Goal: Information Seeking & Learning: Check status

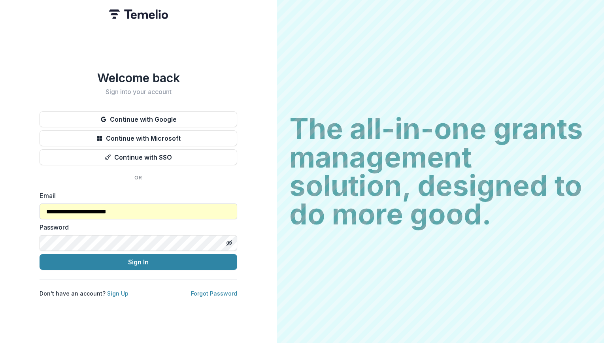
click at [90, 160] on input "**********" at bounding box center [139, 212] width 198 height 16
click at [89, 160] on input "**********" at bounding box center [139, 212] width 198 height 16
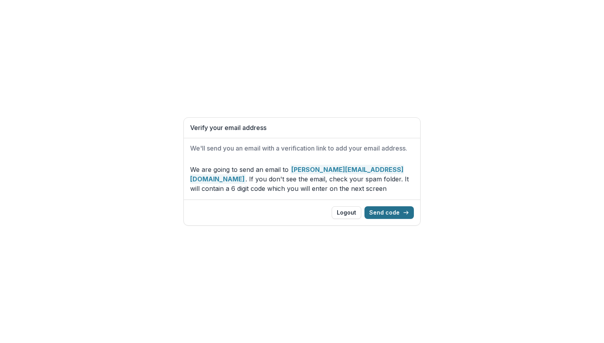
click at [396, 210] on button "Send code" at bounding box center [389, 212] width 49 height 13
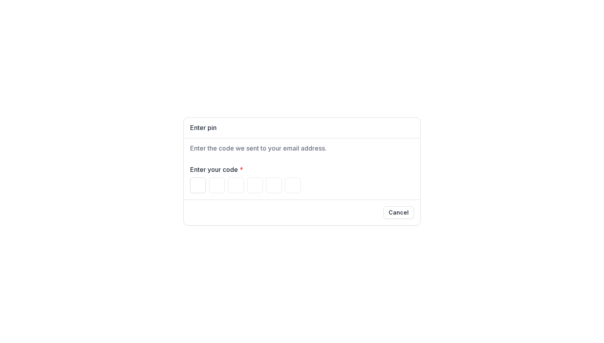
click at [199, 191] on input "Please enter your pin code" at bounding box center [198, 186] width 16 height 16
paste input "******"
type input "*"
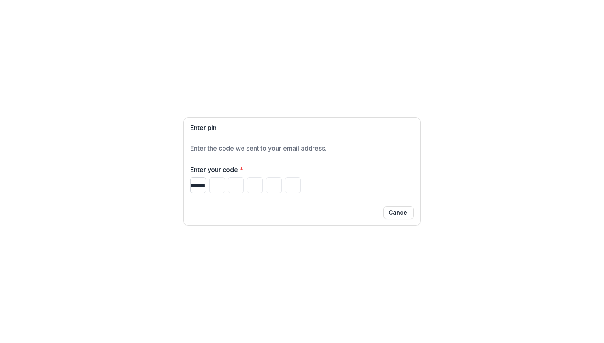
type input "*"
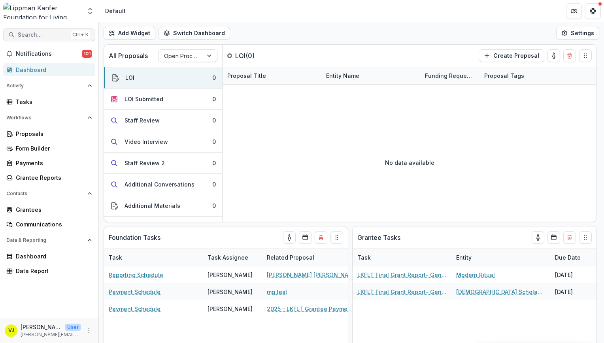
click at [42, 36] on span "Search..." at bounding box center [43, 35] width 50 height 7
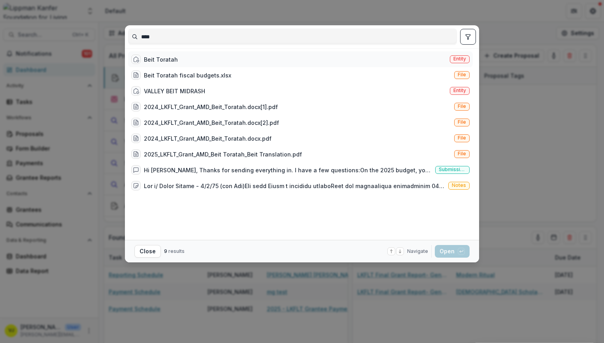
type input "****"
click at [180, 56] on div "Beit Toratah Entity" at bounding box center [300, 59] width 345 height 16
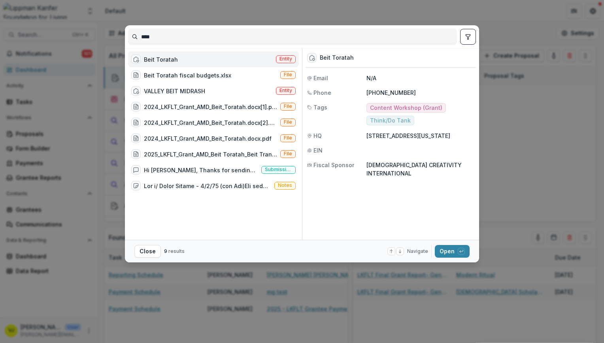
click at [185, 60] on div "Beit Toratah Entity" at bounding box center [213, 59] width 171 height 16
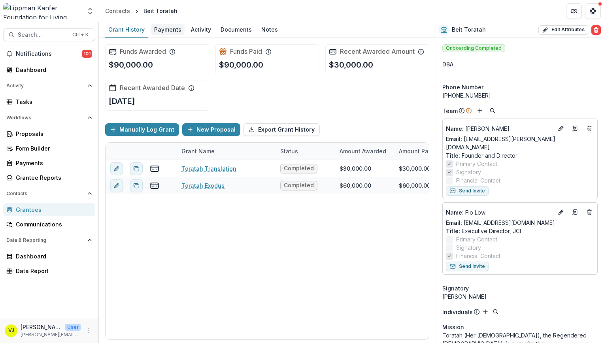
click at [169, 26] on div "Payments" at bounding box center [168, 29] width 34 height 11
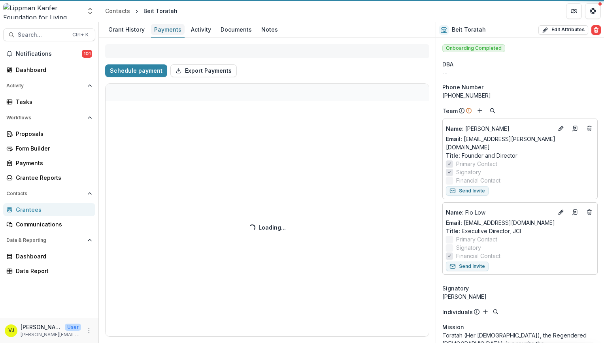
select select "**********"
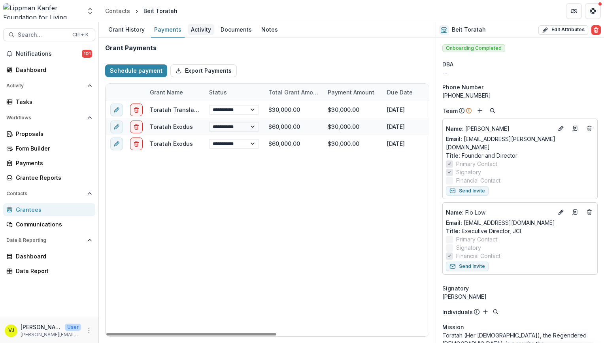
click at [197, 28] on div "Activity" at bounding box center [201, 29] width 26 height 11
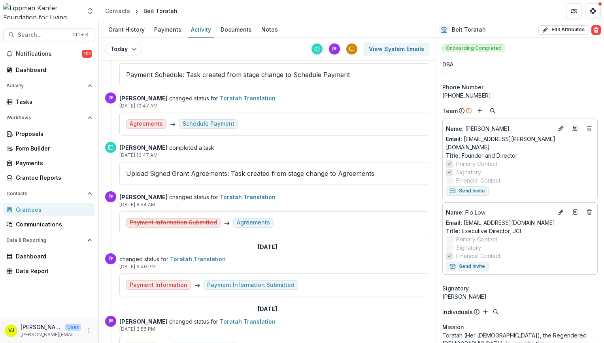
scroll to position [98, 0]
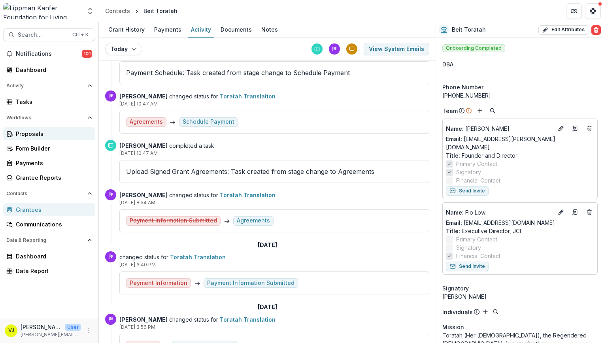
click at [45, 137] on div "Proposals" at bounding box center [52, 134] width 73 height 8
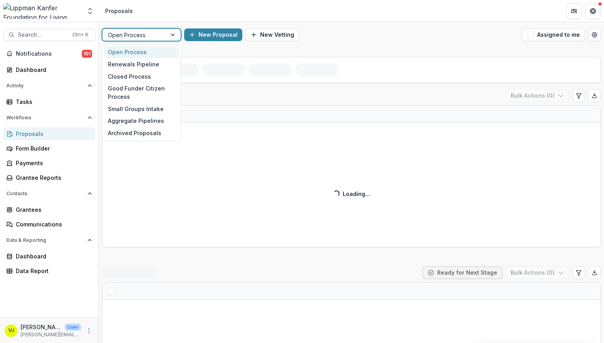
click at [150, 36] on div at bounding box center [134, 35] width 53 height 10
click at [142, 76] on div "Closed Process" at bounding box center [141, 76] width 75 height 12
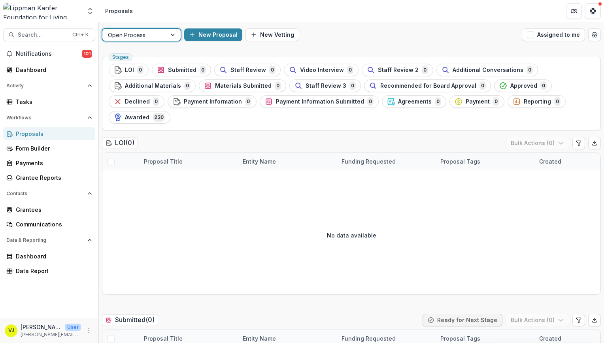
click at [145, 36] on div at bounding box center [134, 35] width 53 height 10
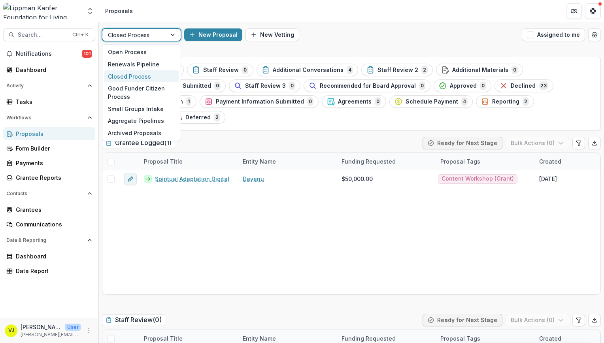
click at [152, 78] on div "Closed Process" at bounding box center [141, 76] width 75 height 12
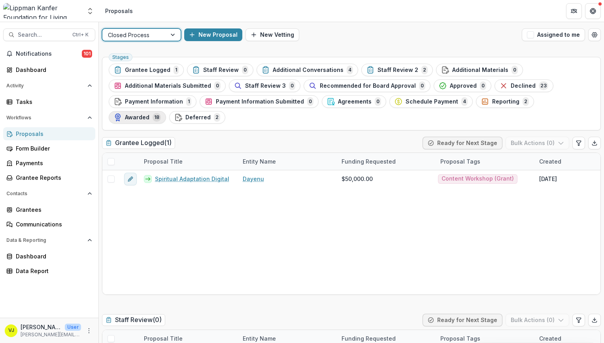
click at [166, 111] on button "Awarded 18" at bounding box center [137, 117] width 57 height 13
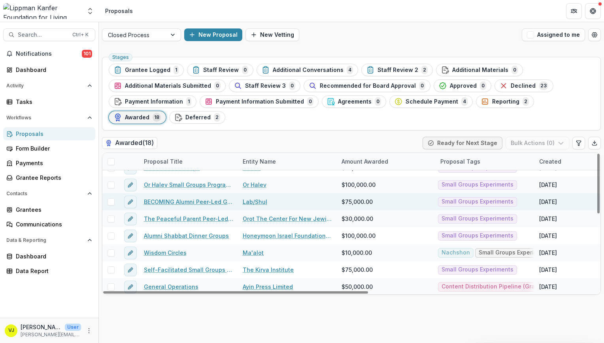
scroll to position [181, 0]
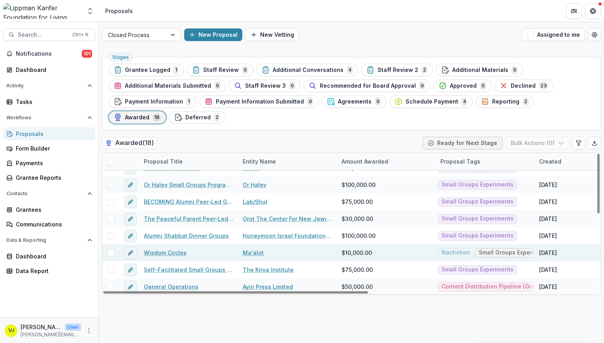
click at [162, 254] on link "Wisdom Circles" at bounding box center [165, 253] width 43 height 8
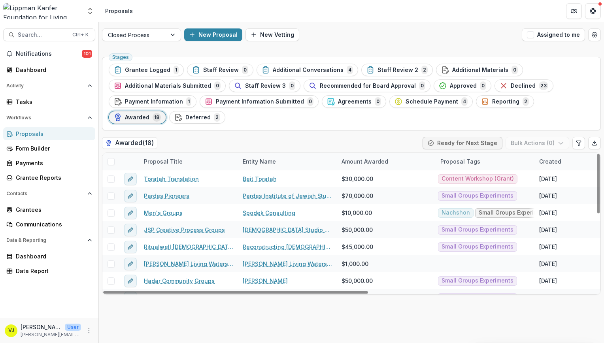
click at [371, 165] on div "Amount Awarded" at bounding box center [365, 161] width 56 height 8
click at [369, 195] on span "Sort Ascending" at bounding box center [374, 195] width 42 height 7
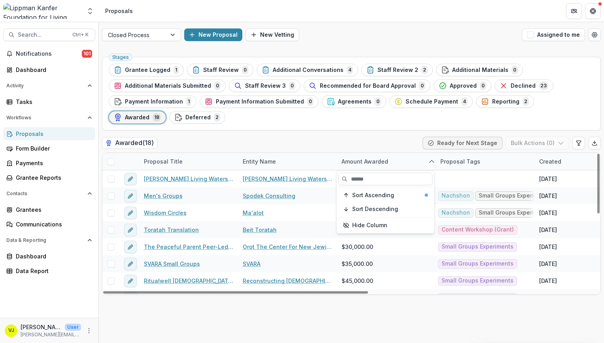
click at [377, 316] on div "Stages Grantee Logged 1 Staff Review 0 Additional Conversations 4 Staff Review …" at bounding box center [351, 199] width 505 height 290
click at [492, 98] on span "Reporting" at bounding box center [505, 101] width 27 height 7
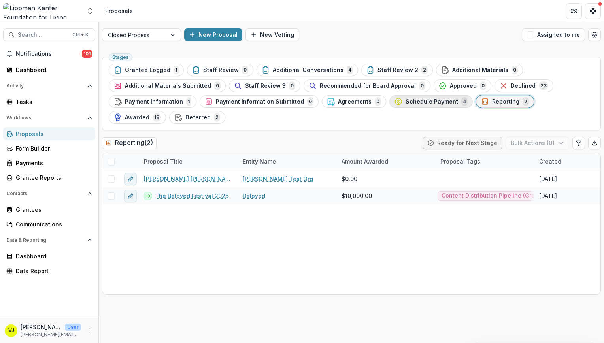
click at [445, 100] on span "Schedule Payment" at bounding box center [432, 101] width 53 height 7
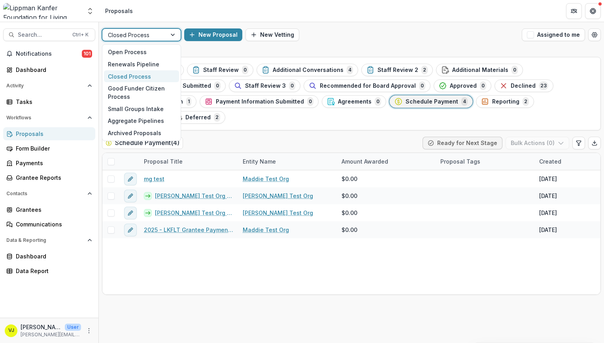
click at [154, 33] on div at bounding box center [134, 35] width 53 height 10
click at [150, 114] on span "Awarded" at bounding box center [137, 117] width 25 height 7
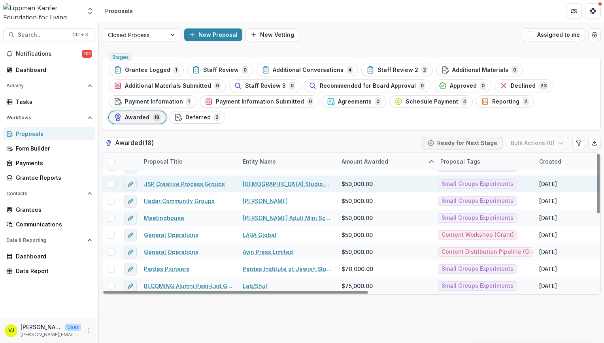
scroll to position [114, 0]
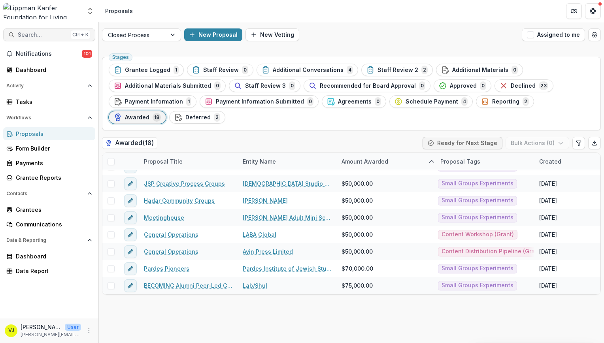
click at [46, 39] on button "Search... Ctrl + K" at bounding box center [49, 34] width 92 height 13
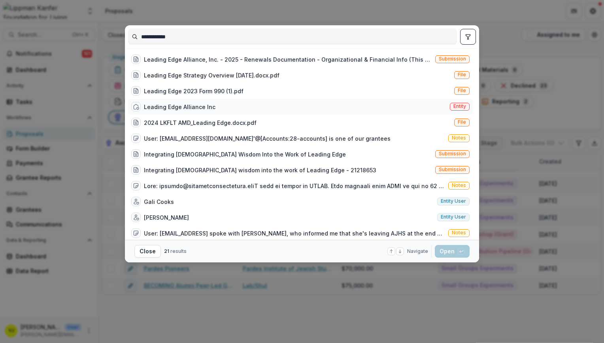
type input "**********"
click at [202, 108] on div "Leading Edge Alliance Inc" at bounding box center [180, 107] width 72 height 8
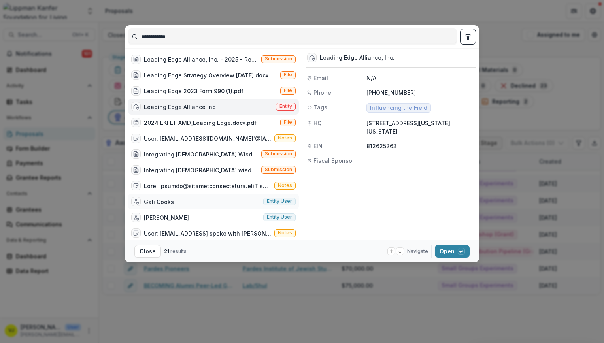
click at [195, 198] on div "Gali Cooks Entity user" at bounding box center [213, 202] width 171 height 16
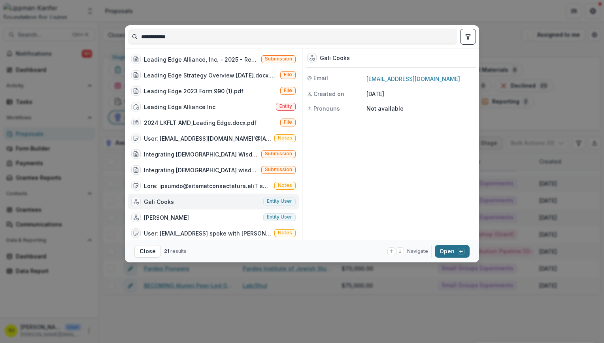
drag, startPoint x: 454, startPoint y: 251, endPoint x: 458, endPoint y: 253, distance: 4.6
click at [456, 253] on button "Open with enter key" at bounding box center [452, 251] width 35 height 13
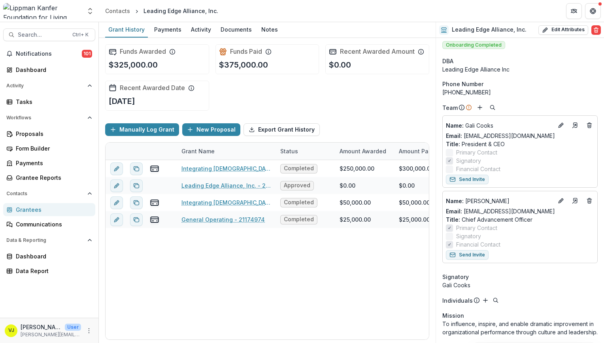
scroll to position [6, 0]
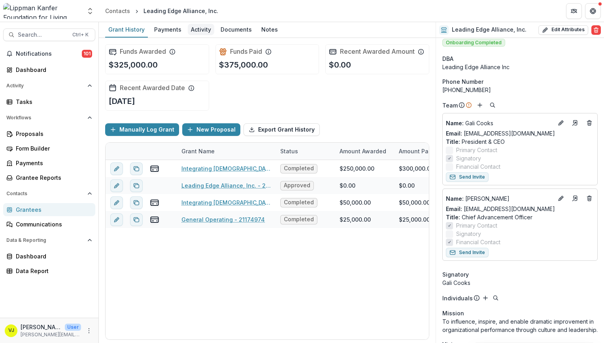
click at [193, 32] on div "Activity" at bounding box center [201, 29] width 26 height 11
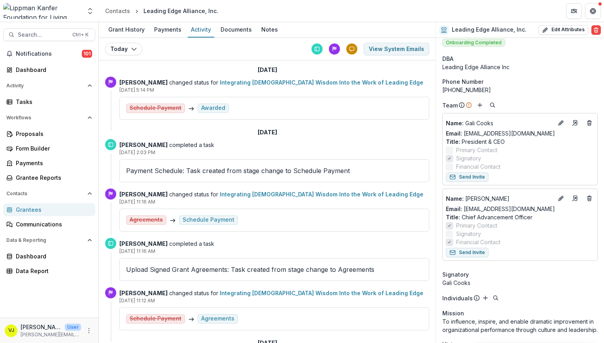
click at [259, 85] on link "Integrating [DEMOGRAPHIC_DATA] Wisdom Into the Work of Leading Edge" at bounding box center [322, 82] width 204 height 7
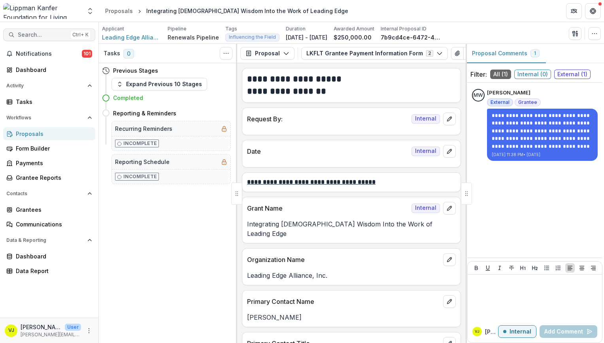
click at [47, 35] on span "Search..." at bounding box center [43, 35] width 50 height 7
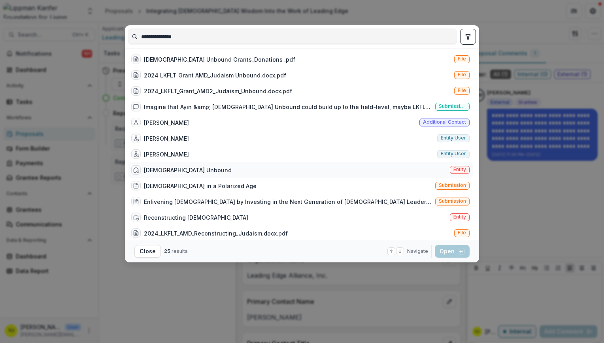
type input "**********"
click at [183, 173] on div "[DEMOGRAPHIC_DATA] Unbound" at bounding box center [188, 170] width 88 height 8
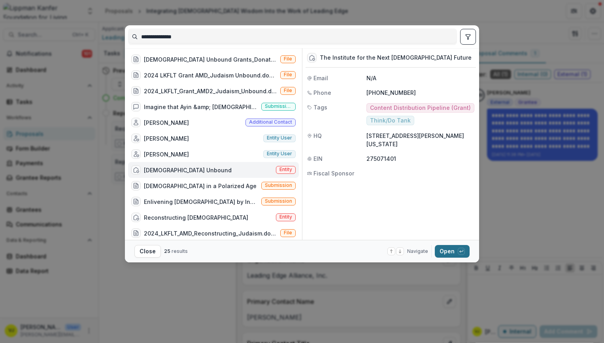
click at [450, 257] on button "Open with enter key" at bounding box center [452, 251] width 35 height 13
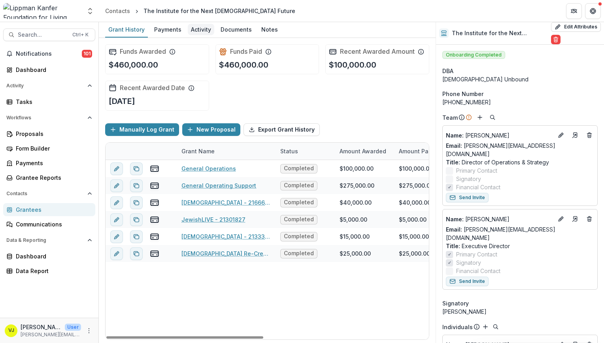
click at [191, 30] on div "Activity" at bounding box center [201, 29] width 26 height 11
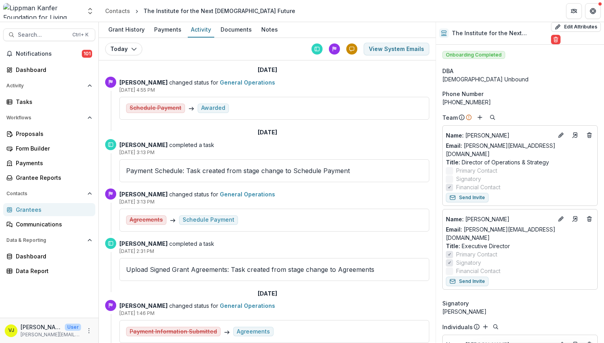
click at [233, 82] on link "General Operations" at bounding box center [247, 82] width 55 height 7
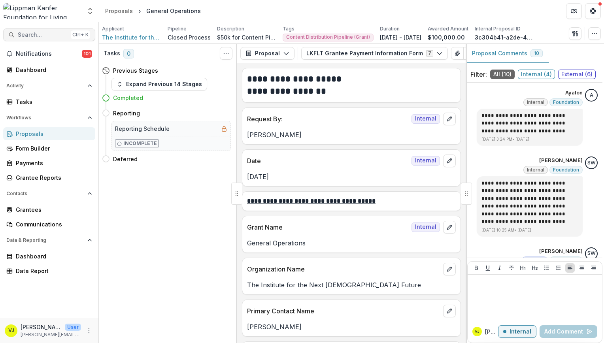
click at [51, 36] on span "Search..." at bounding box center [43, 35] width 50 height 7
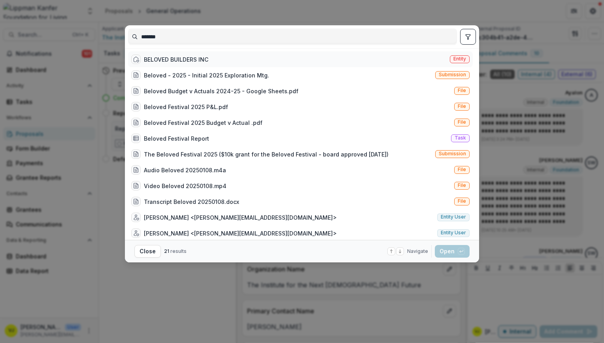
type input "*******"
click at [190, 53] on div "BELOVED BUILDERS INC Entity" at bounding box center [300, 59] width 345 height 16
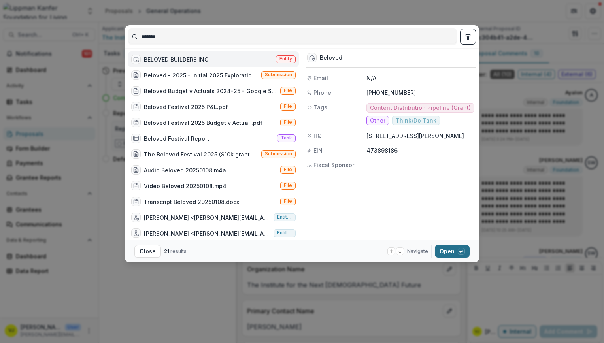
click at [449, 249] on button "Open with enter key" at bounding box center [452, 251] width 35 height 13
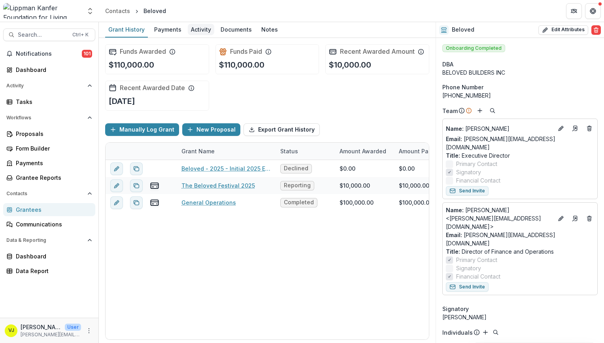
click at [197, 25] on div "Activity" at bounding box center [201, 29] width 26 height 11
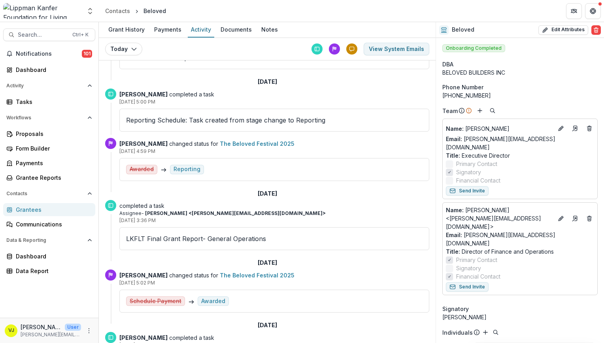
scroll to position [87, 0]
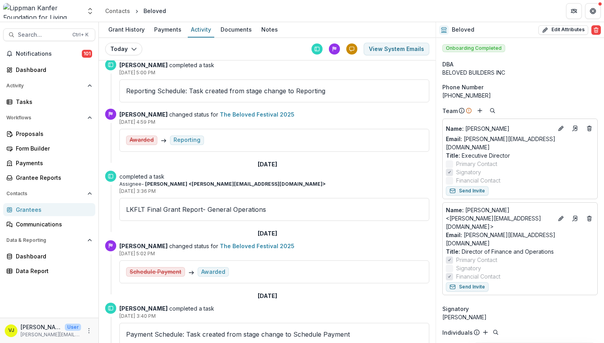
click at [226, 244] on link "The Beloved Festival 2025" at bounding box center [257, 246] width 75 height 7
